Goal: Task Accomplishment & Management: Manage account settings

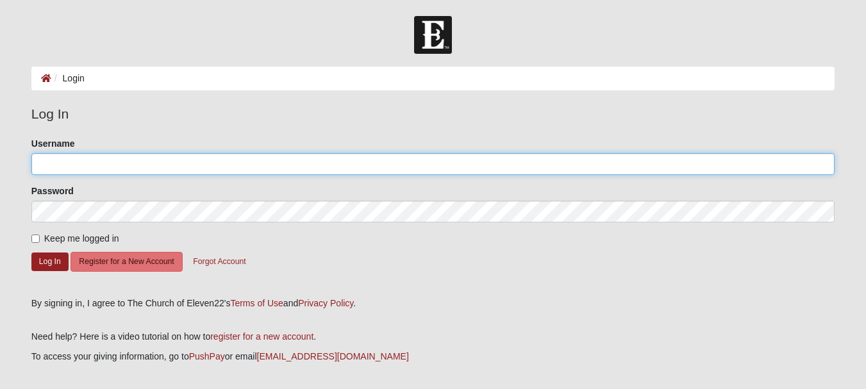
click at [353, 163] on input "Username" at bounding box center [432, 164] width 803 height 22
type input "[EMAIL_ADDRESS][DOMAIN_NAME]"
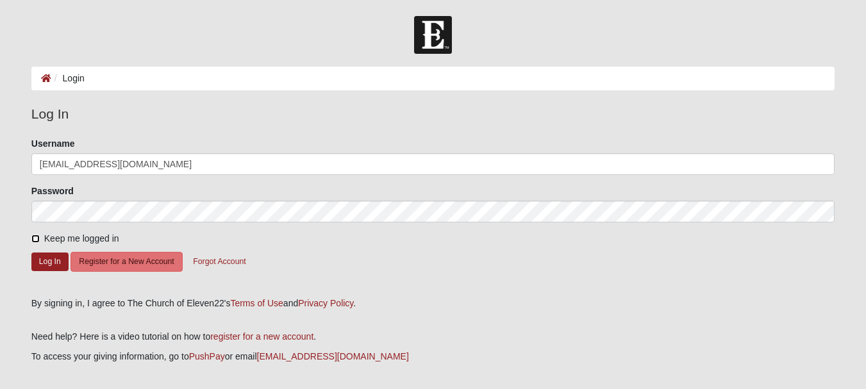
click at [37, 238] on input "Keep me logged in" at bounding box center [35, 239] width 8 height 8
checkbox input "true"
click at [42, 261] on button "Log In" at bounding box center [49, 262] width 37 height 19
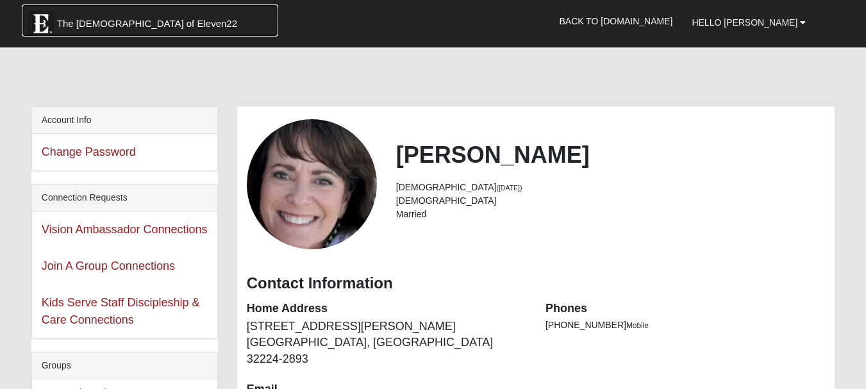
click at [112, 18] on span "The [DEMOGRAPHIC_DATA] of Eleven22" at bounding box center [147, 23] width 180 height 13
